Goal: Find specific page/section: Find specific page/section

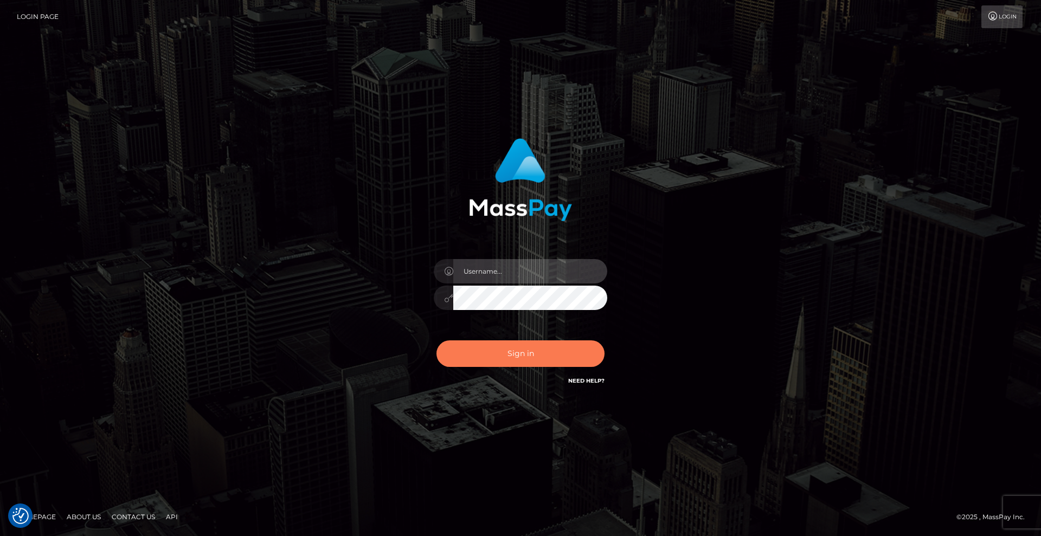
type input "[DEMOGRAPHIC_DATA]"
click at [530, 357] on button "Sign in" at bounding box center [521, 354] width 168 height 27
type input "[DEMOGRAPHIC_DATA]"
drag, startPoint x: 529, startPoint y: 358, endPoint x: 547, endPoint y: 351, distance: 19.9
click at [529, 358] on button "Sign in" at bounding box center [521, 354] width 168 height 27
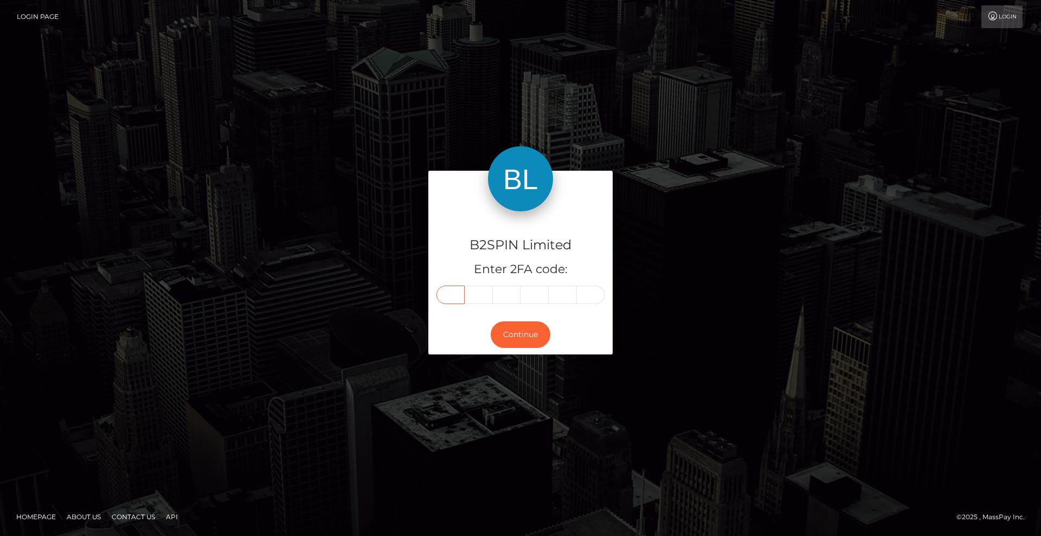
drag, startPoint x: 457, startPoint y: 292, endPoint x: 446, endPoint y: 295, distance: 11.2
click at [457, 292] on input "text" at bounding box center [451, 295] width 28 height 18
type input "4"
type input "1"
type input "8"
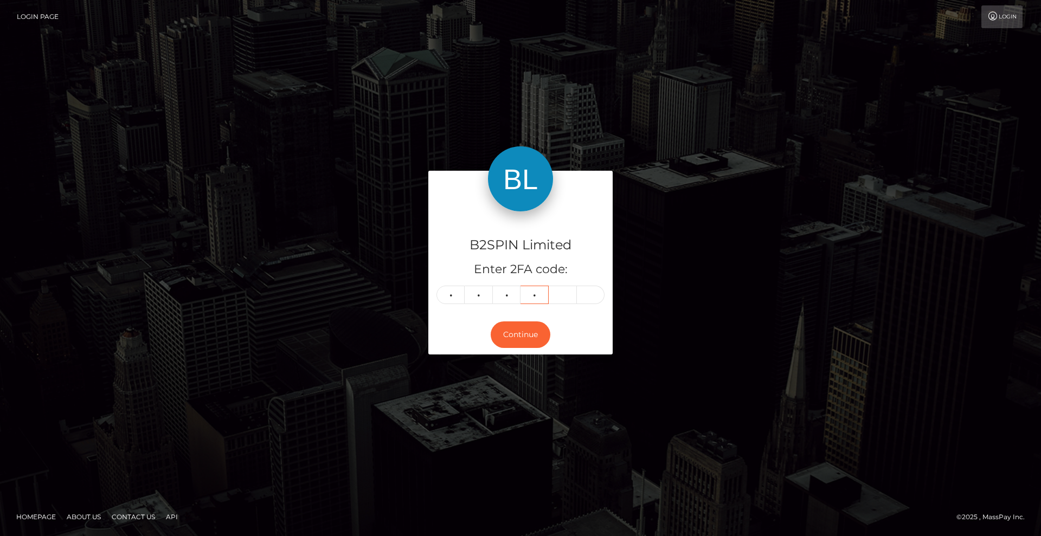
type input "9"
type input "2"
type input "4"
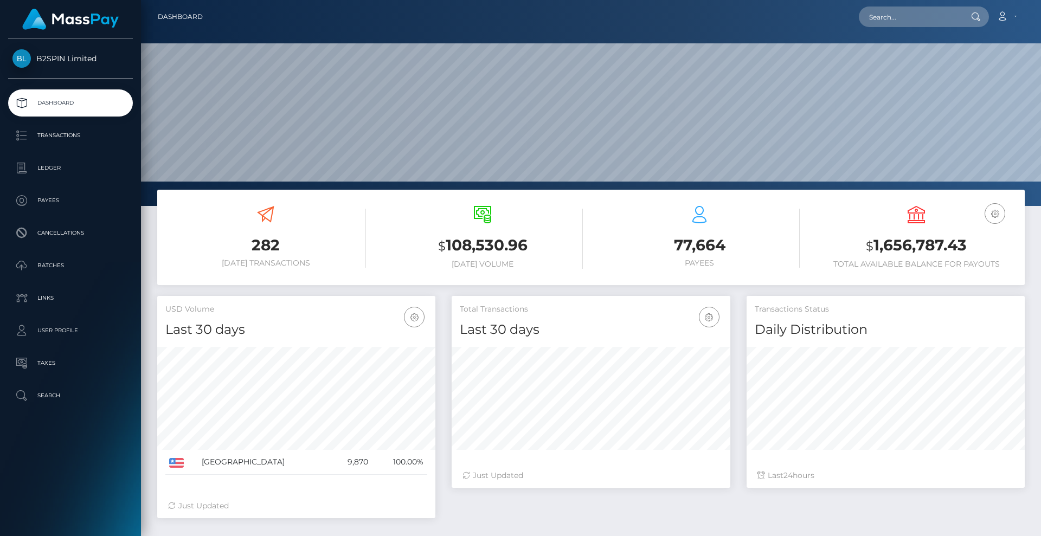
scroll to position [193, 279]
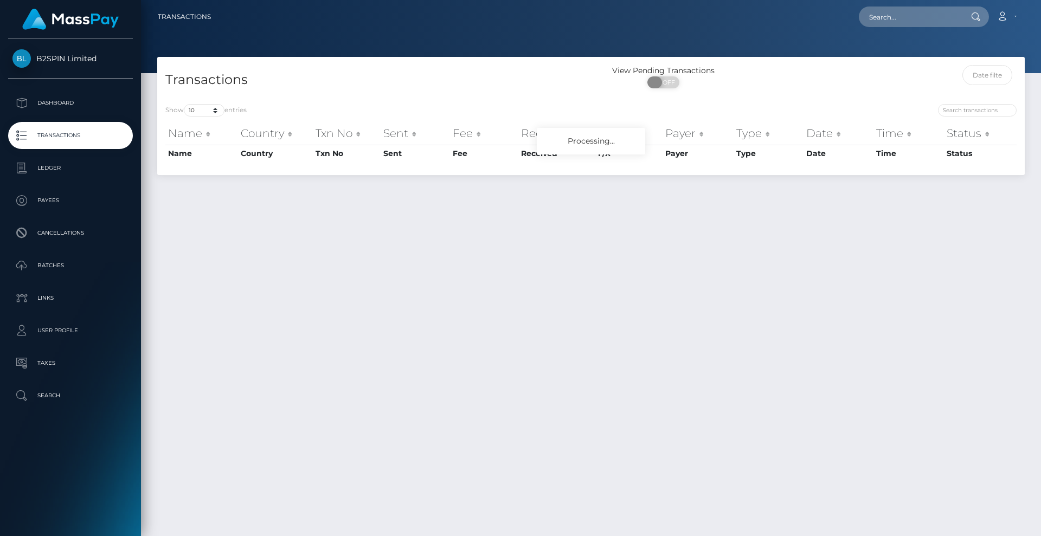
click at [667, 84] on span "OFF" at bounding box center [666, 82] width 27 height 12
checkbox input "true"
click at [523, 63] on div "Transactions View Pending Transactions ON OFF" at bounding box center [591, 76] width 868 height 39
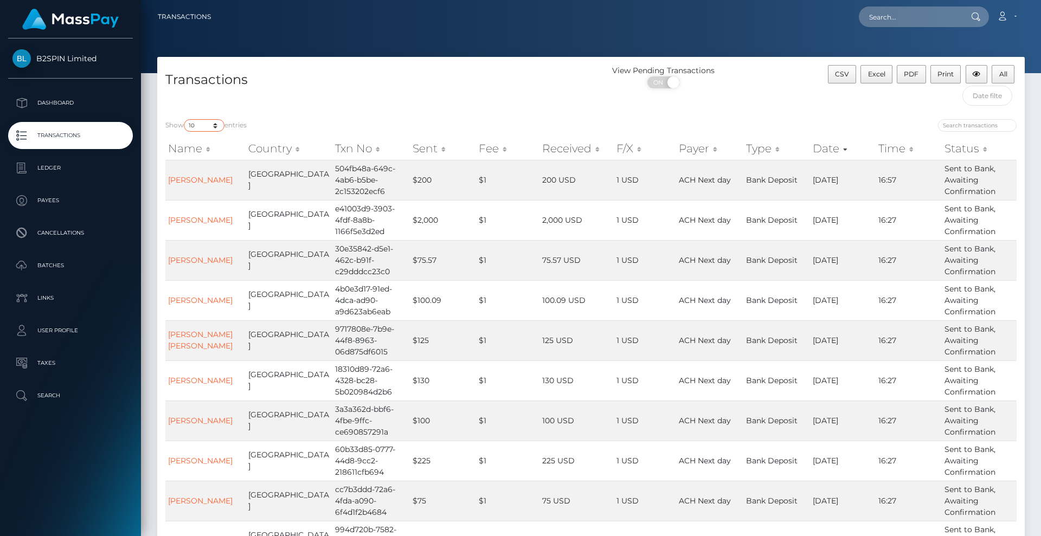
drag, startPoint x: 196, startPoint y: 123, endPoint x: 189, endPoint y: 127, distance: 7.8
click at [196, 123] on select "10 25 50 100 250 500 1,000 3,500" at bounding box center [204, 125] width 41 height 12
select select "3500"
click at [185, 119] on select "10 25 50 100 250 500 1,000 3,500" at bounding box center [204, 125] width 41 height 12
click at [412, 99] on div "Transactions" at bounding box center [374, 88] width 434 height 46
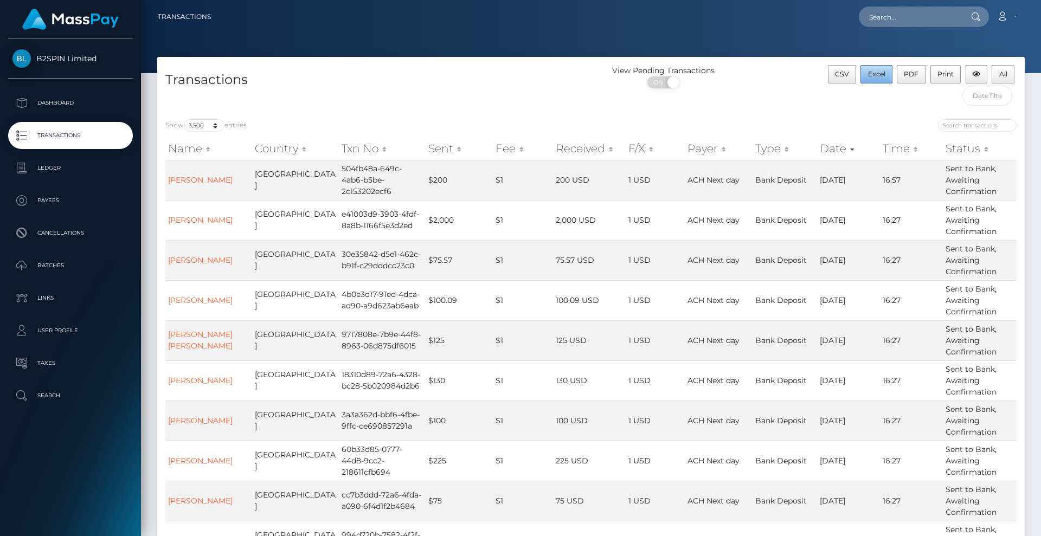
click at [873, 76] on span "Excel" at bounding box center [876, 74] width 17 height 8
click at [894, 21] on input "text" at bounding box center [910, 17] width 102 height 21
paste input "3253367"
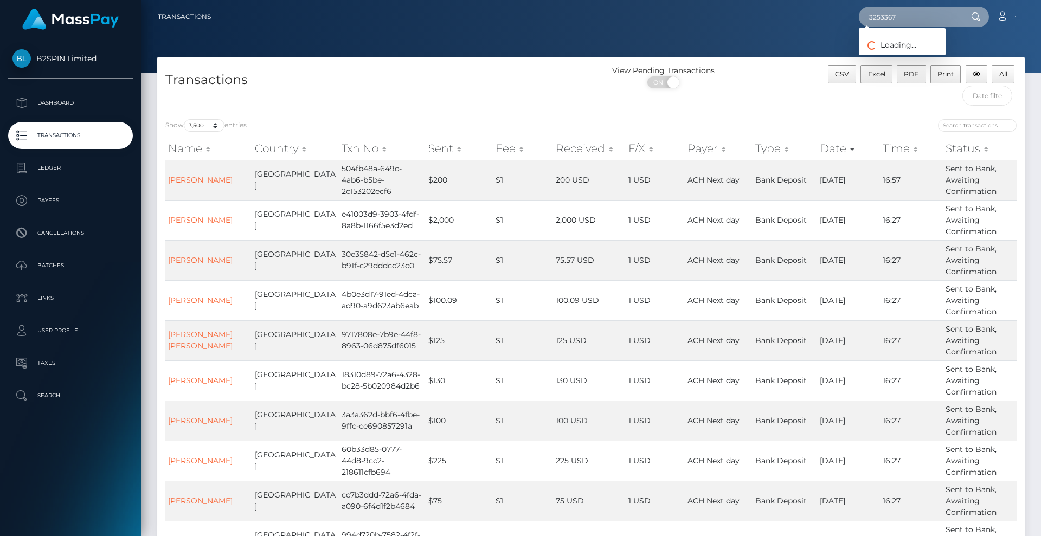
type input "3253367"
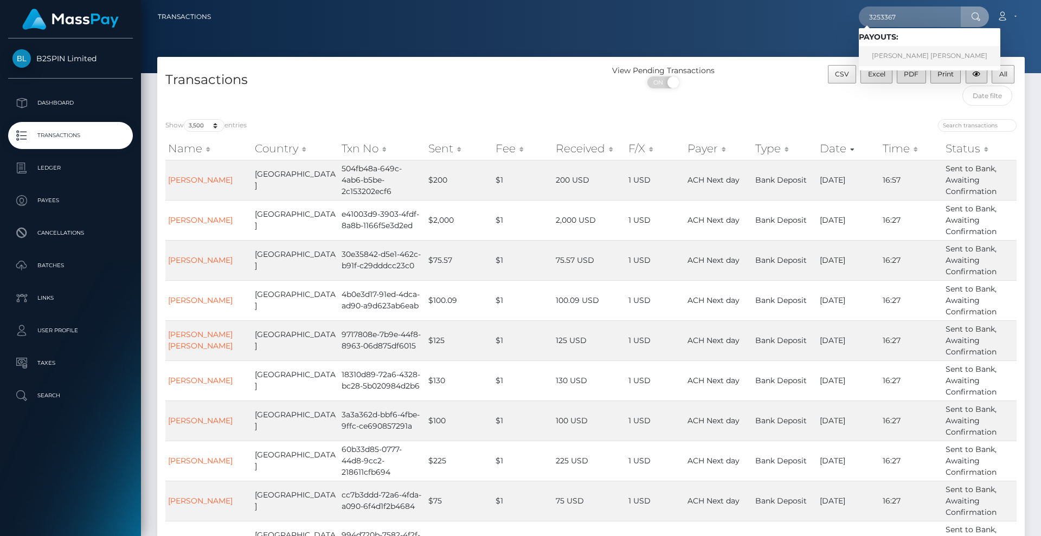
click at [935, 47] on link "ANDREW REKSMY CHHEM" at bounding box center [930, 56] width 142 height 20
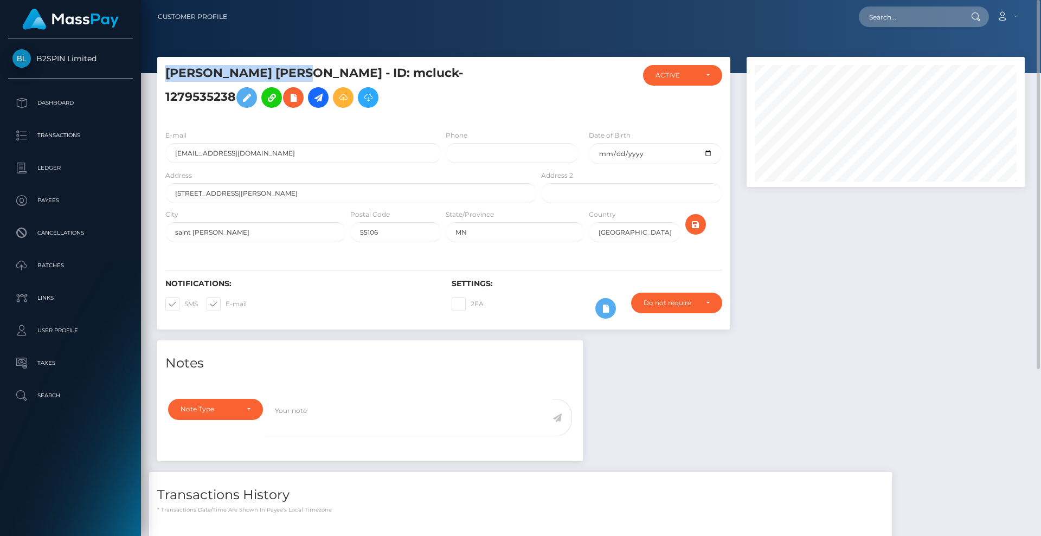
drag, startPoint x: 329, startPoint y: 82, endPoint x: 165, endPoint y: 71, distance: 163.6
click at [165, 71] on h5 "[PERSON_NAME] [PERSON_NAME] - ID: mcluck-1279535238" at bounding box center [348, 89] width 366 height 48
copy h5 "[PERSON_NAME] [PERSON_NAME]"
drag, startPoint x: 481, startPoint y: 78, endPoint x: 369, endPoint y: 75, distance: 111.7
click at [366, 73] on h5 "[PERSON_NAME] [PERSON_NAME] - ID: mcluck-1279535238" at bounding box center [348, 89] width 366 height 48
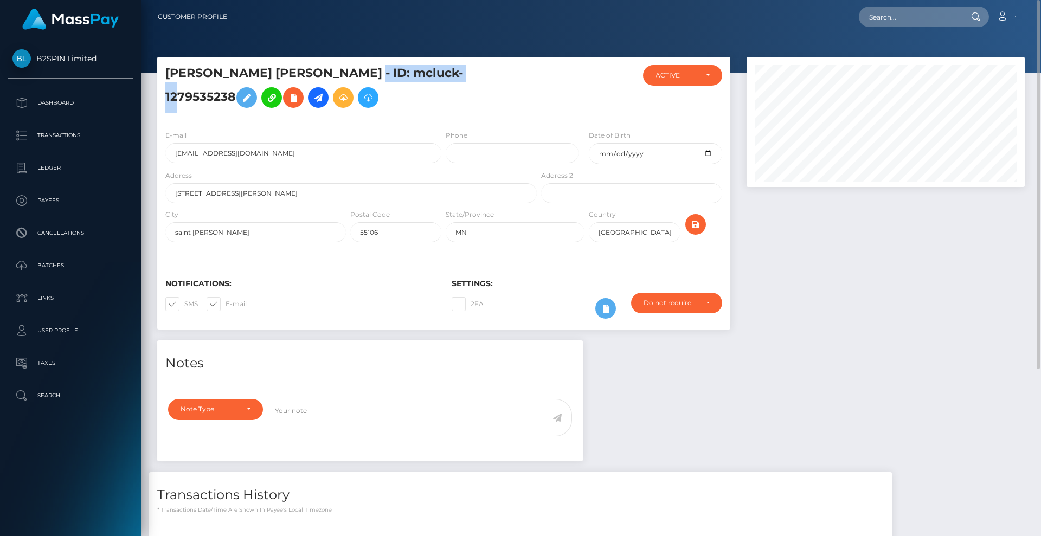
copy h5 "mcluck-1279535238"
drag, startPoint x: 305, startPoint y: 167, endPoint x: 153, endPoint y: 166, distance: 151.8
click at [153, 166] on div "[PERSON_NAME] [PERSON_NAME] - ID: mcluck-1279535238" at bounding box center [443, 199] width 589 height 284
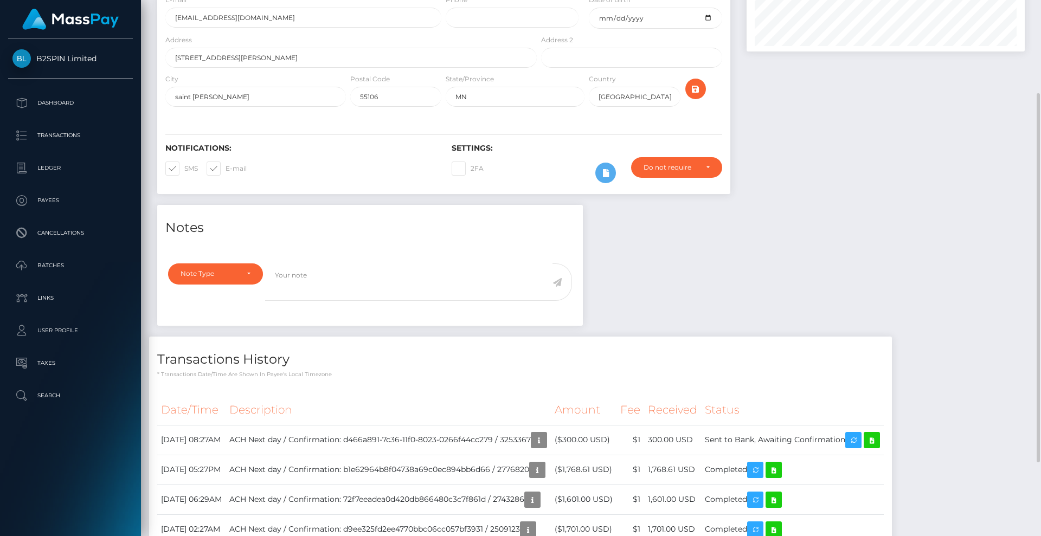
scroll to position [242, 0]
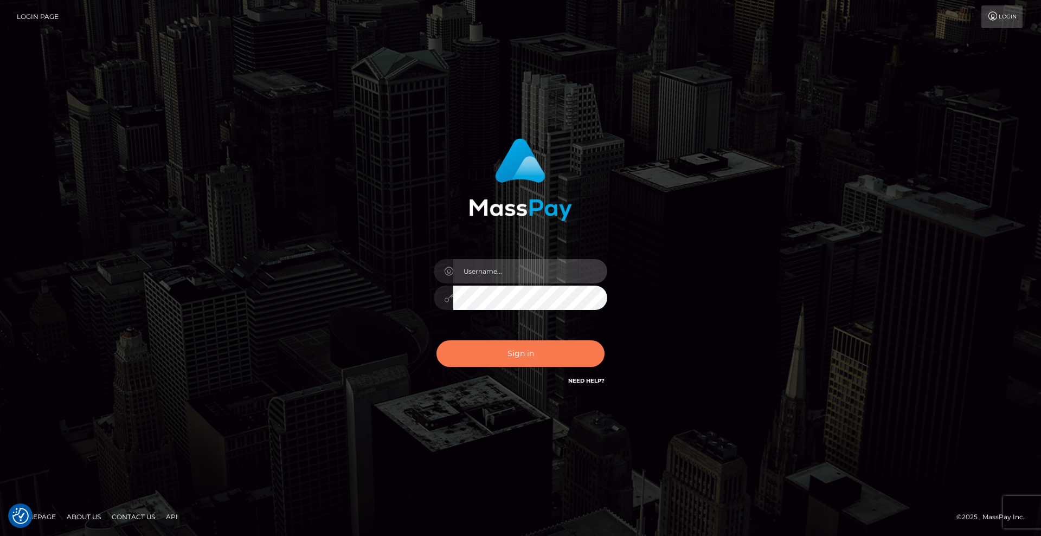
type input "Lady"
click at [541, 352] on button "Sign in" at bounding box center [521, 354] width 168 height 27
click at [518, 354] on button "Sign in" at bounding box center [521, 354] width 168 height 27
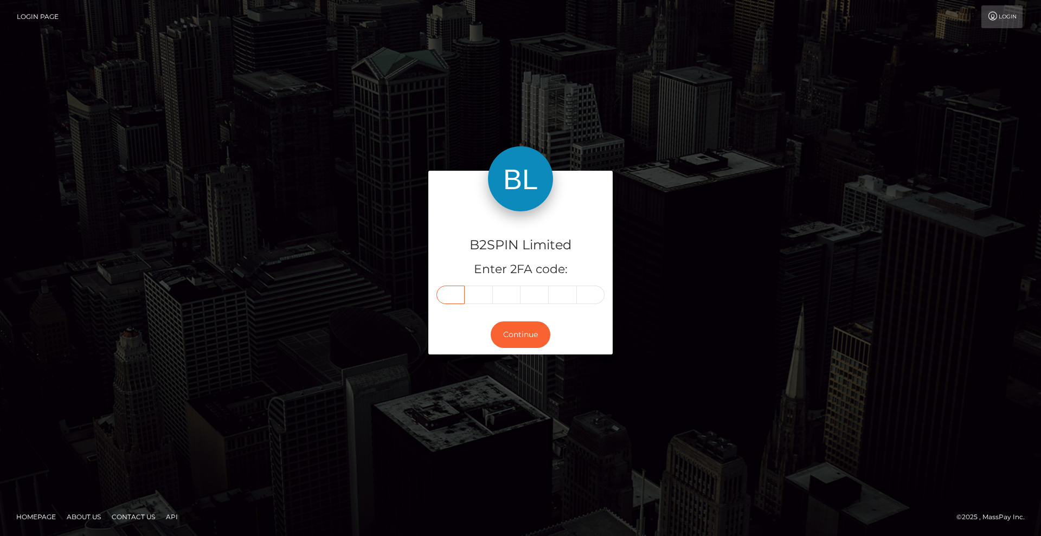
click at [452, 297] on input "text" at bounding box center [451, 295] width 28 height 18
type input "7"
type input "5"
type input "3"
type input "2"
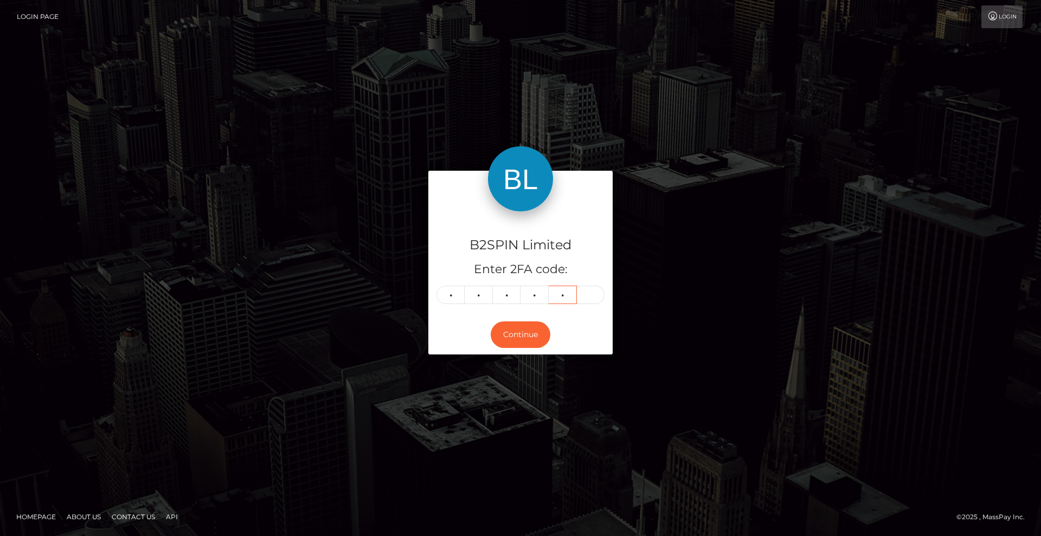
type input "3"
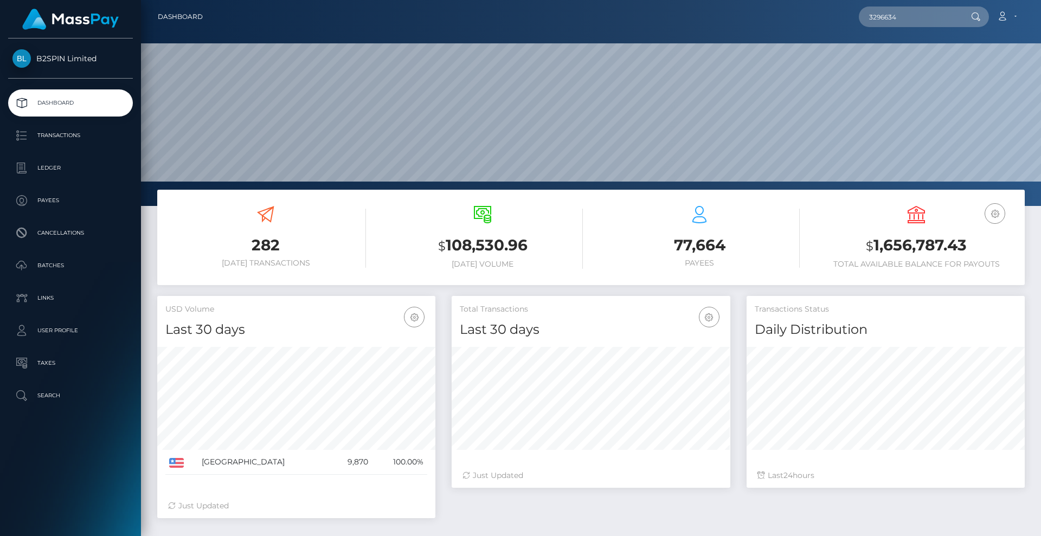
scroll to position [193, 279]
drag, startPoint x: 908, startPoint y: 17, endPoint x: 794, endPoint y: 10, distance: 114.1
click at [795, 10] on div "3296634 Loading... Loading... Account Edit Profile Logout" at bounding box center [618, 16] width 813 height 23
paste input "82434609-d410-4b1f-9a9c-d8717a0691e2"
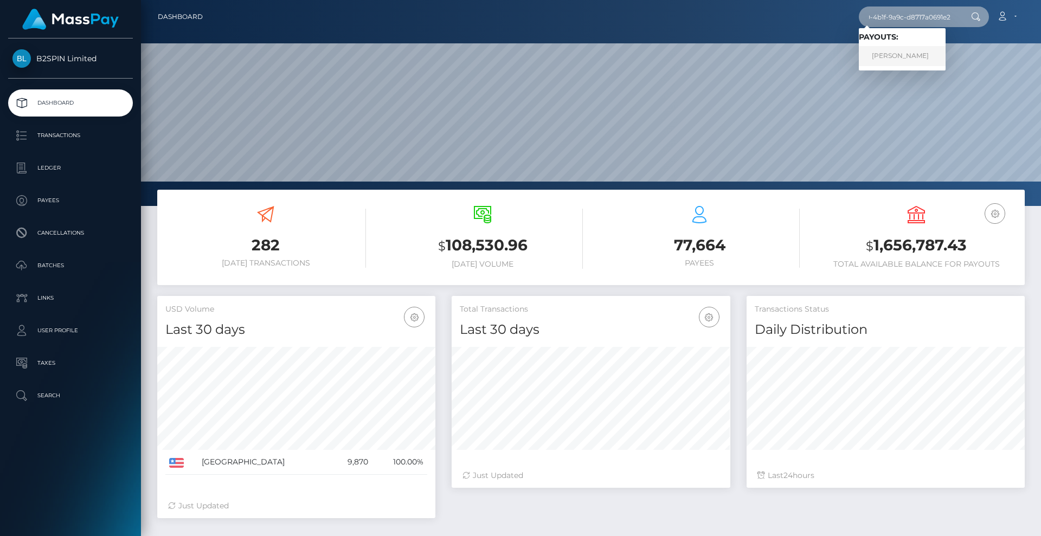
type input "82434609-d410-4b1f-9a9c-d8717a0691e2"
click at [907, 55] on link "TAMMY LYNN SPEGAL" at bounding box center [902, 56] width 87 height 20
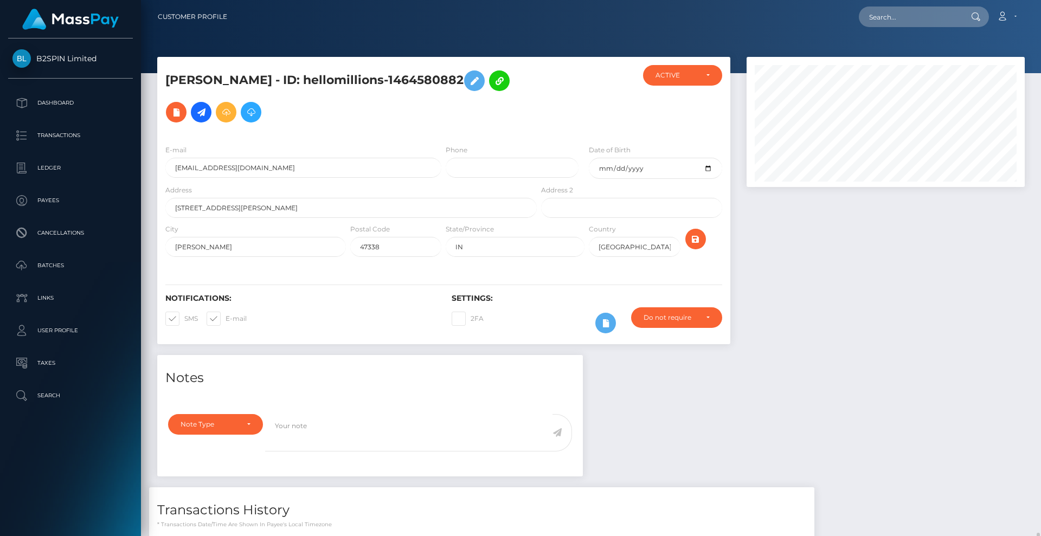
scroll to position [130, 279]
